Goal: Task Accomplishment & Management: Use online tool/utility

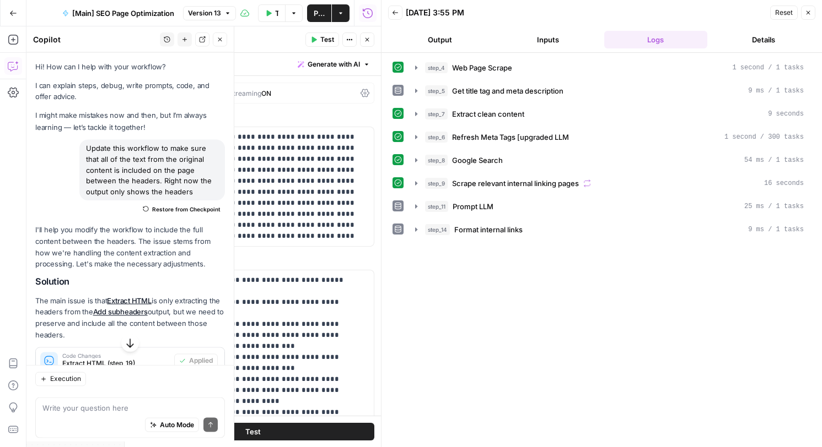
scroll to position [904, 0]
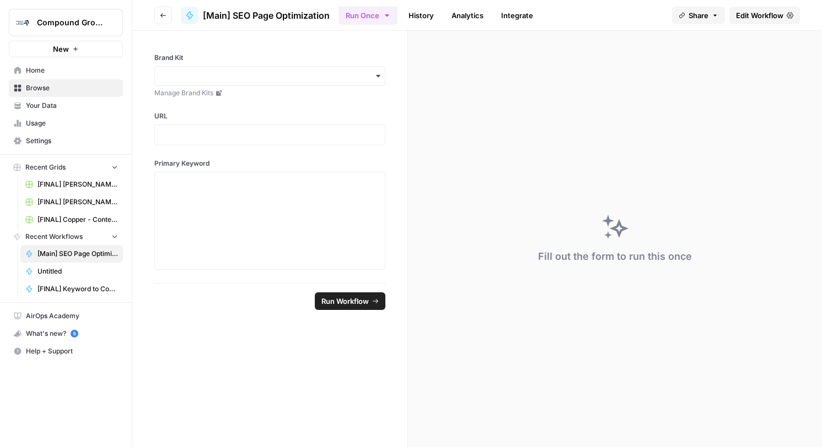
click at [213, 12] on span "[Main] SEO Page Optimization" at bounding box center [266, 15] width 127 height 13
click at [285, 16] on span "[Main] SEO Page Optimization" at bounding box center [266, 15] width 127 height 13
click at [384, 14] on icon "button" at bounding box center [386, 15] width 9 height 9
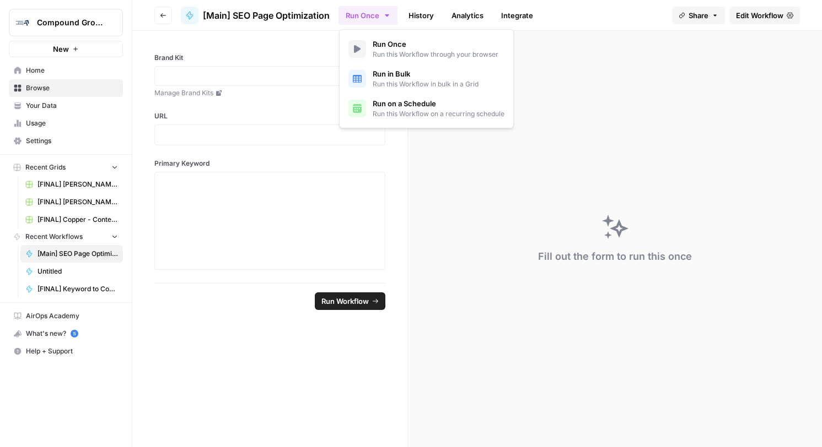
click at [761, 17] on span "Edit Workflow" at bounding box center [759, 15] width 47 height 11
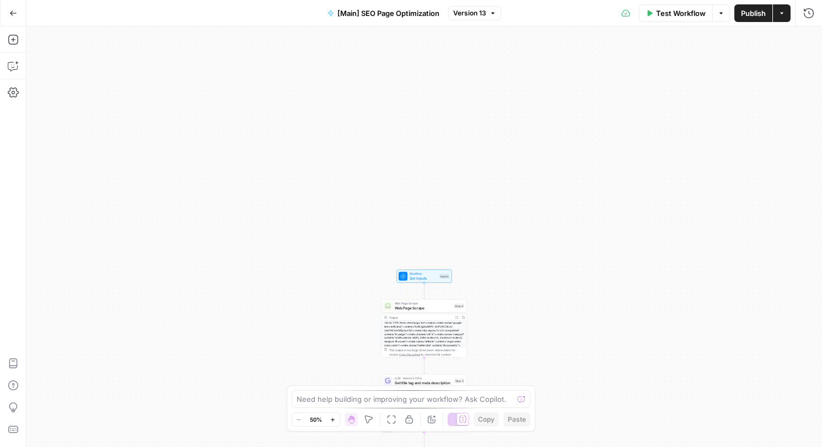
click at [622, 17] on icon at bounding box center [625, 13] width 9 height 9
click at [476, 14] on span "Version 13" at bounding box center [469, 13] width 33 height 10
click at [673, 102] on div "Workflow Set Inputs Inputs Web Page Scrape Web Page Scrape Step 4 Output Expand…" at bounding box center [423, 236] width 795 height 421
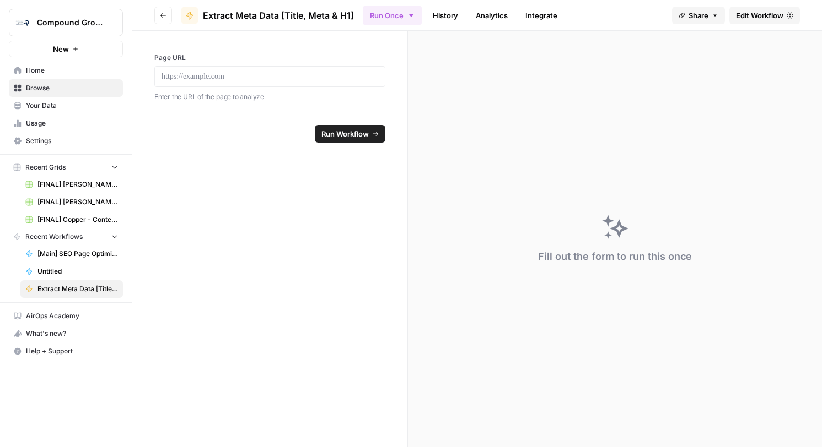
click at [753, 15] on span "Edit Workflow" at bounding box center [759, 15] width 47 height 11
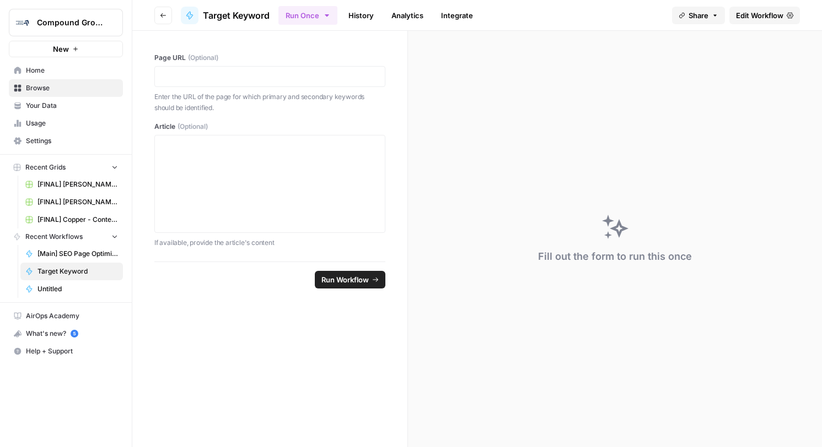
click at [750, 8] on link "Edit Workflow" at bounding box center [764, 16] width 71 height 18
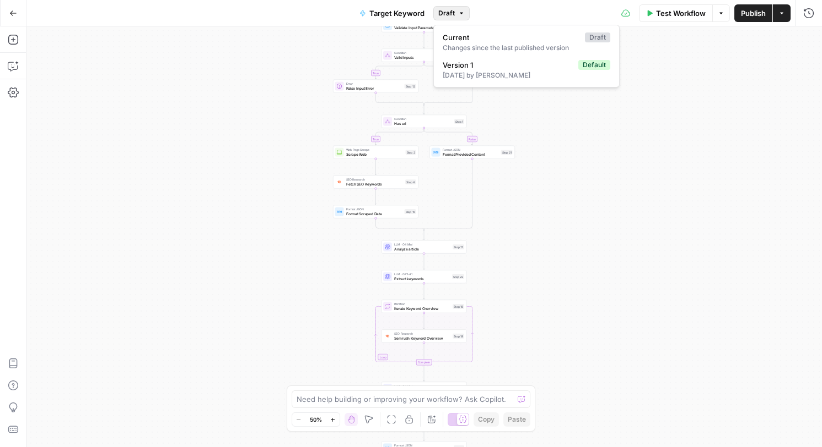
click at [458, 12] on icon "button" at bounding box center [461, 13] width 7 height 7
click at [633, 11] on div "Test Workflow Options Publish Actions Run History" at bounding box center [646, 13] width 353 height 26
click at [629, 14] on div "Test Workflow Options Publish Actions Run History" at bounding box center [646, 13] width 353 height 26
click at [808, 13] on icon "button" at bounding box center [808, 13] width 10 height 10
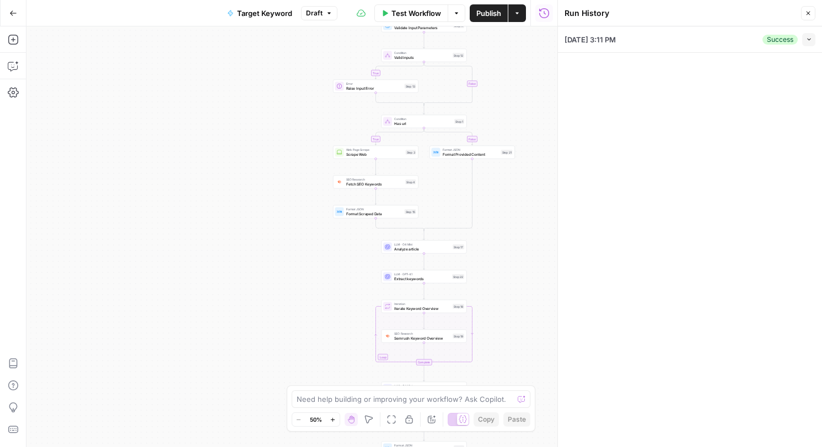
click at [808, 13] on icon "button" at bounding box center [808, 14] width 4 height 4
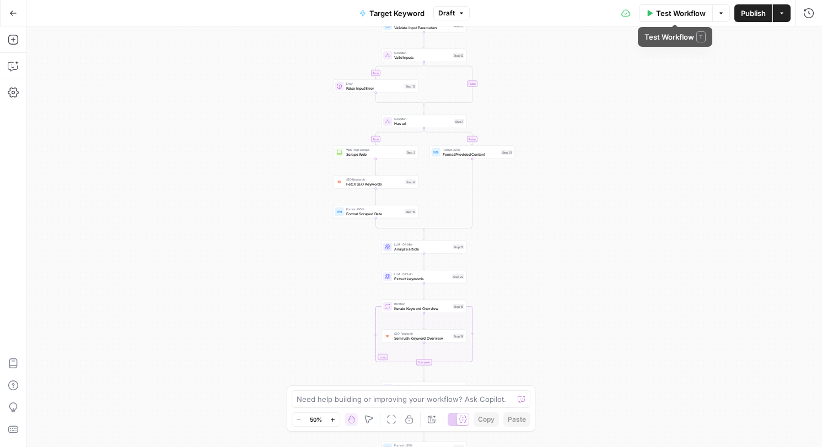
click at [724, 16] on button "Options" at bounding box center [721, 13] width 18 height 18
click at [452, 15] on span "Draft" at bounding box center [446, 13] width 17 height 10
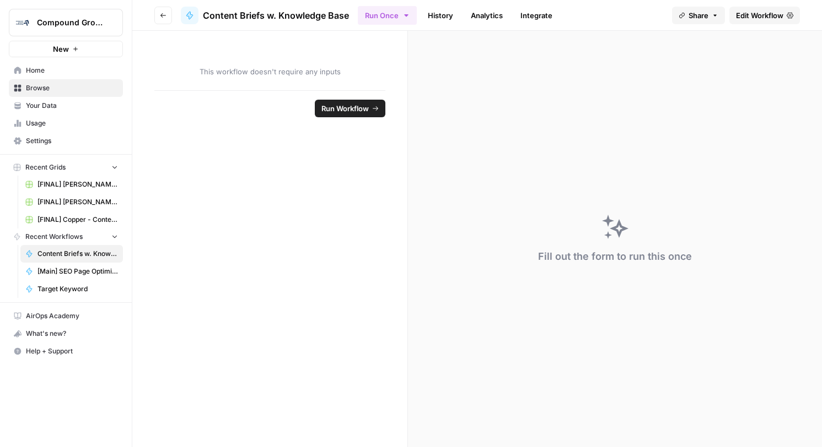
click at [766, 23] on link "Edit Workflow" at bounding box center [764, 16] width 71 height 18
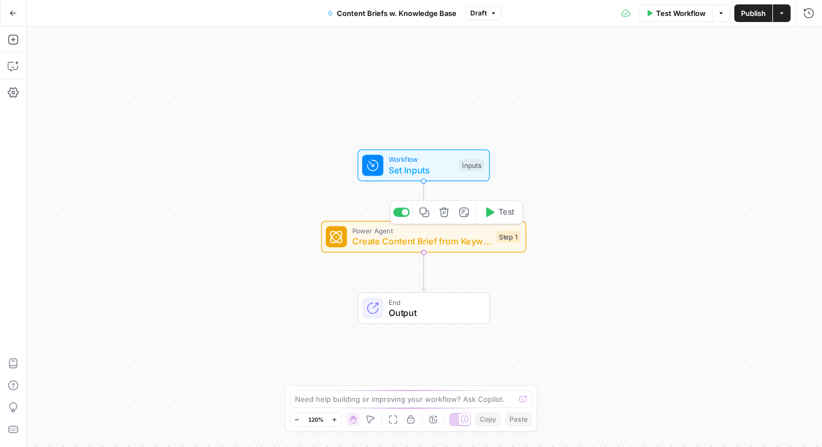
click at [459, 244] on span "Create Content Brief from Keyword" at bounding box center [421, 241] width 139 height 13
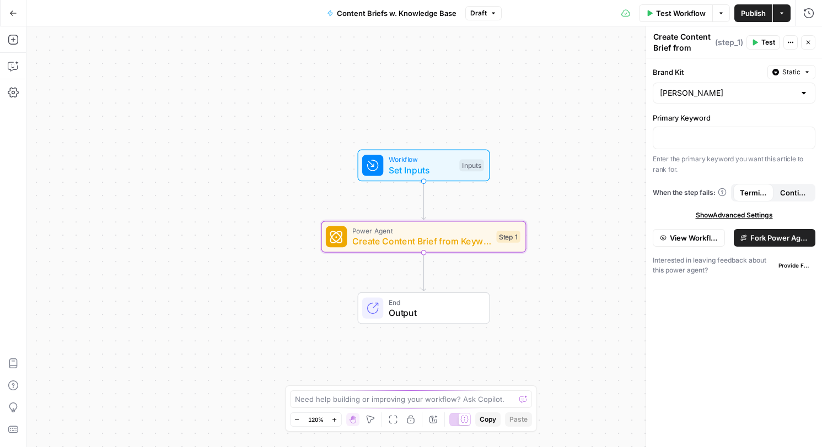
click at [486, 18] on span "Draft" at bounding box center [478, 13] width 17 height 10
click at [507, 71] on div "28 days ago by Matt Vazquez" at bounding box center [558, 76] width 168 height 10
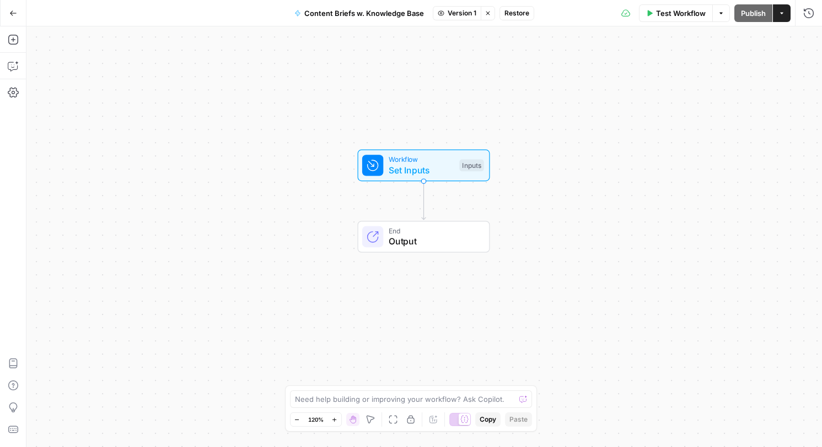
click at [481, 15] on button "Stop viewing" at bounding box center [488, 13] width 14 height 14
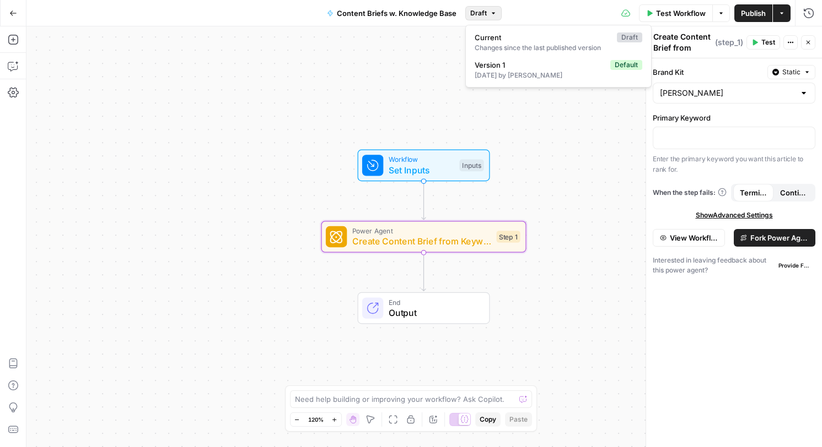
click at [472, 14] on span "Draft" at bounding box center [478, 13] width 17 height 10
click at [486, 71] on div "28 days ago by Matt Vazquez" at bounding box center [558, 76] width 168 height 10
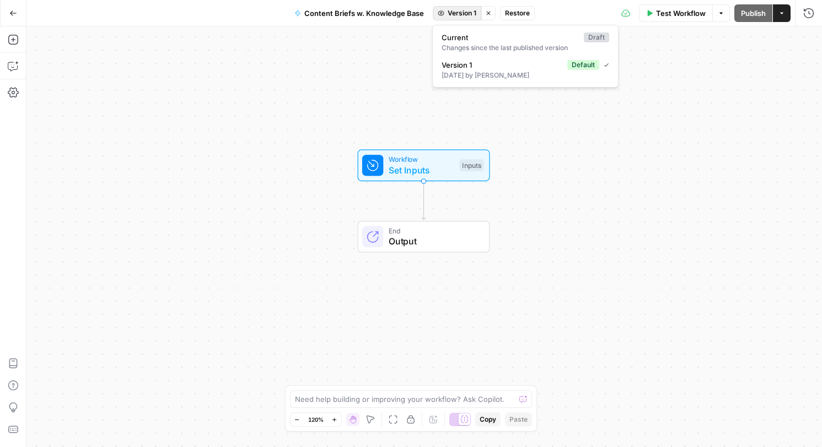
click at [447, 9] on span "Version 1" at bounding box center [461, 13] width 29 height 10
click at [387, 13] on span "Content Briefs w. Knowledge Base" at bounding box center [364, 13] width 120 height 11
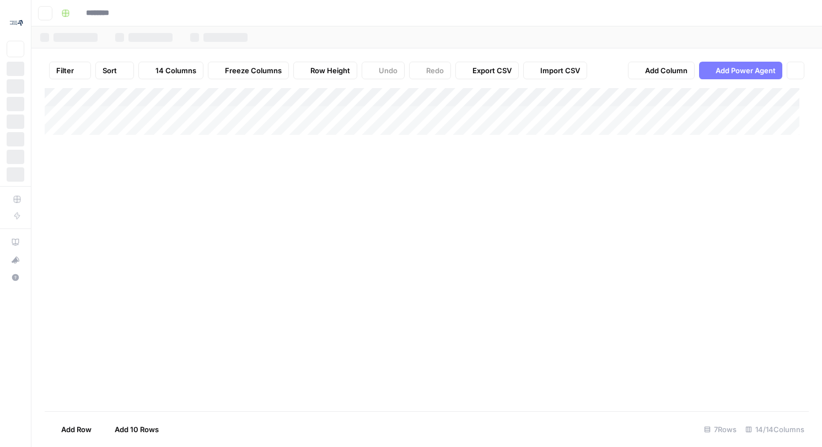
type input "**********"
